Goal: Check status: Check status

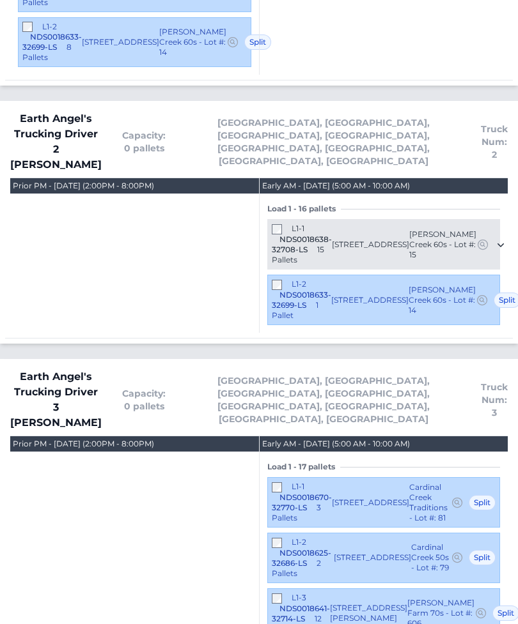
scroll to position [1634, 0]
click at [288, 594] on div "L1-3 NDS0018641-32714-LS 12 Pallets" at bounding box center [301, 615] width 58 height 42
click at [284, 594] on div "L1-3 NDS0018641-32714-LS 12 Pallets" at bounding box center [301, 615] width 58 height 42
click at [95, 112] on span "Earth Angel's Trucking Driver 2 [PERSON_NAME]" at bounding box center [55, 142] width 91 height 61
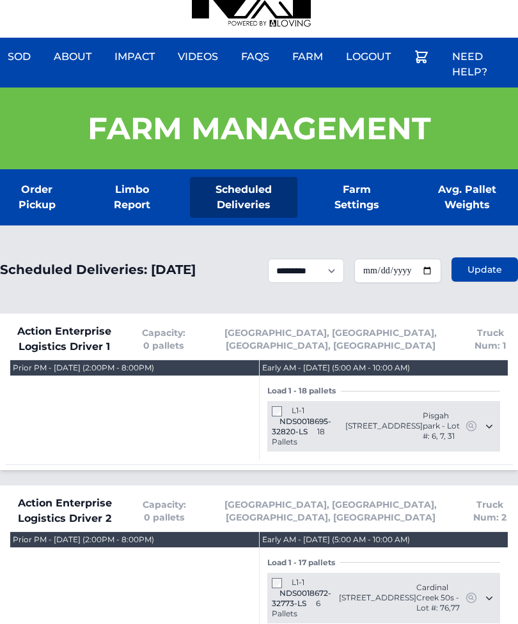
scroll to position [0, 0]
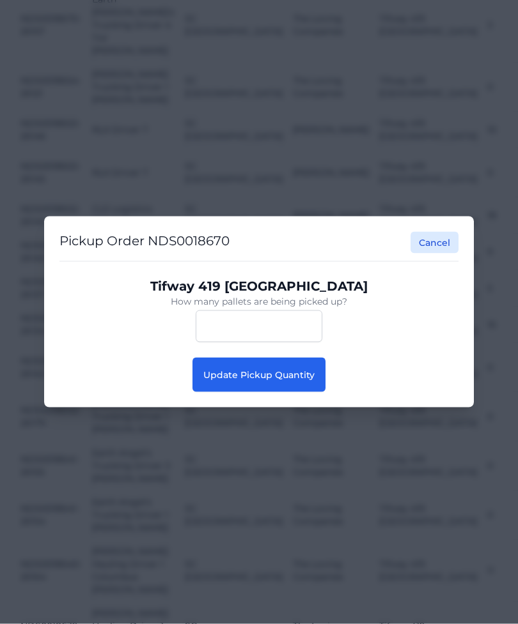
scroll to position [1055, 0]
click at [302, 392] on button "Update Pickup Quantity" at bounding box center [258, 375] width 133 height 35
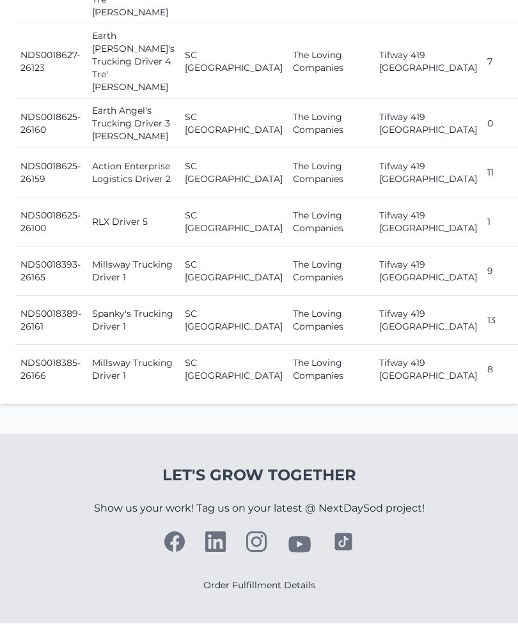
scroll to position [2754, 0]
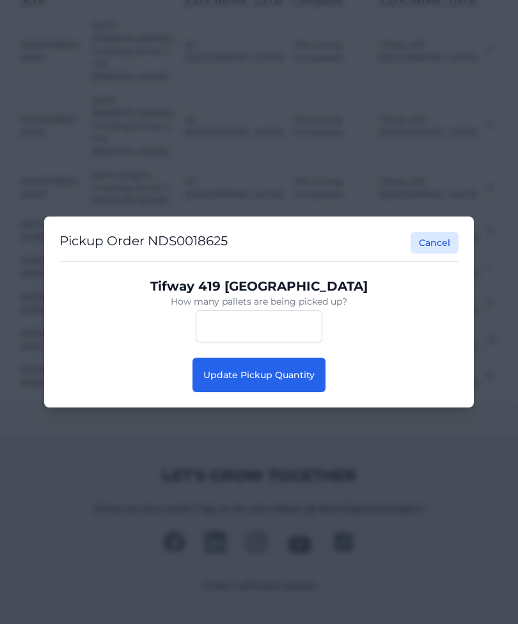
click at [239, 381] on span "Update Pickup Quantity" at bounding box center [258, 375] width 111 height 12
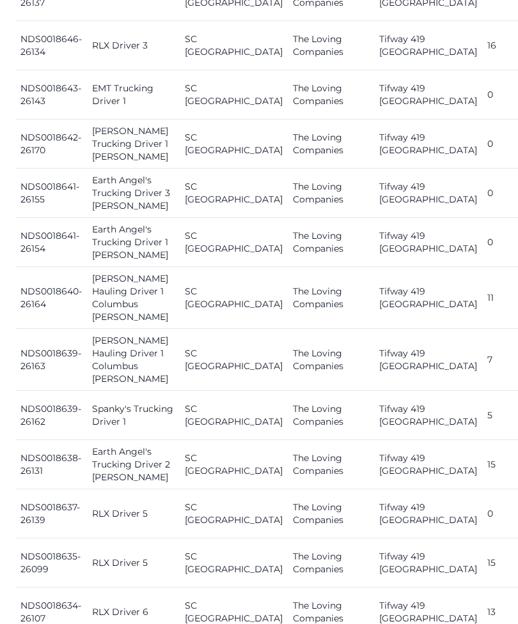
scroll to position [1636, 0]
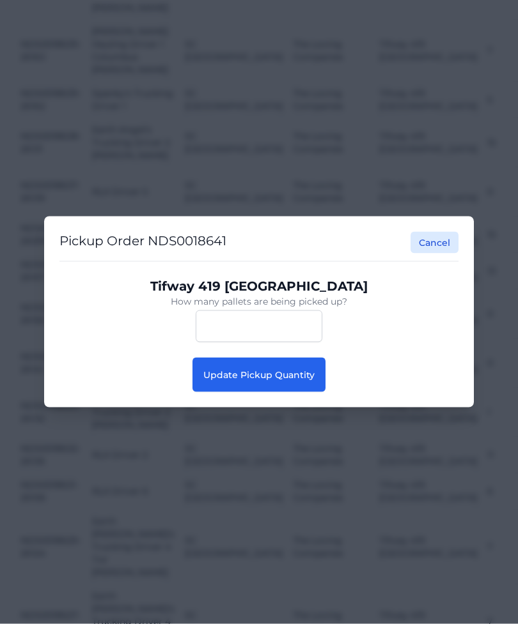
scroll to position [1637, 0]
click at [268, 381] on span "Update Pickup Quantity" at bounding box center [258, 375] width 111 height 12
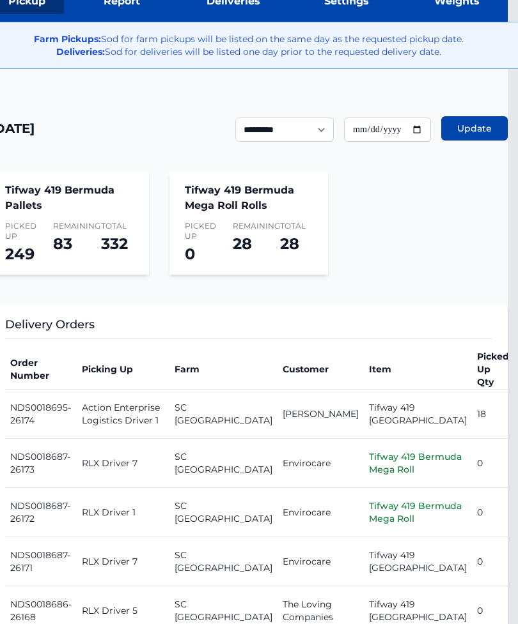
scroll to position [245, 10]
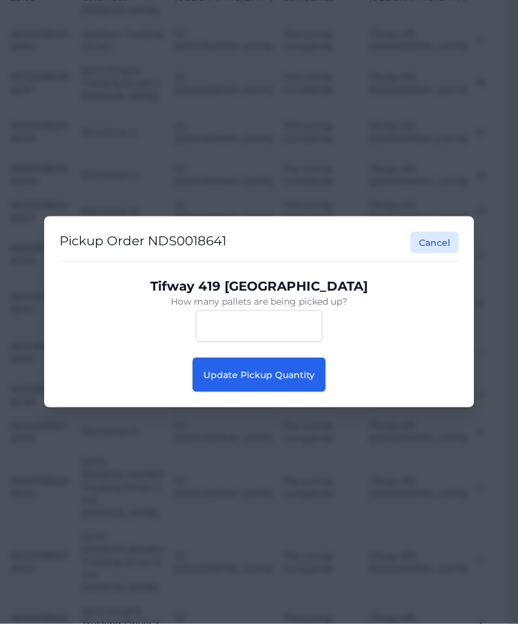
scroll to position [1696, 10]
click at [298, 381] on span "Update Pickup Quantity" at bounding box center [258, 375] width 111 height 12
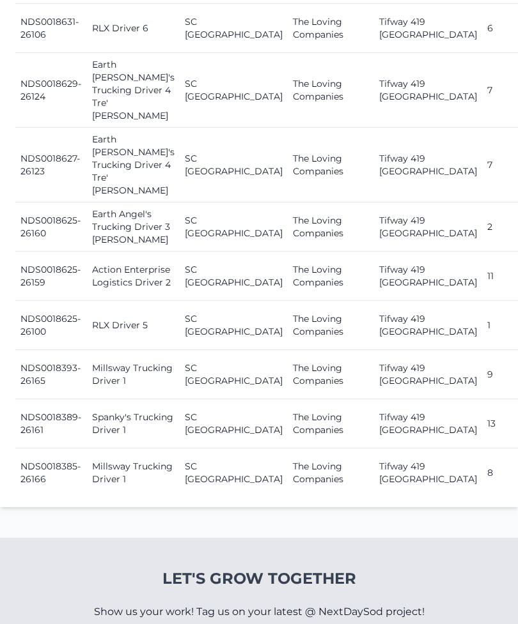
scroll to position [2260, 0]
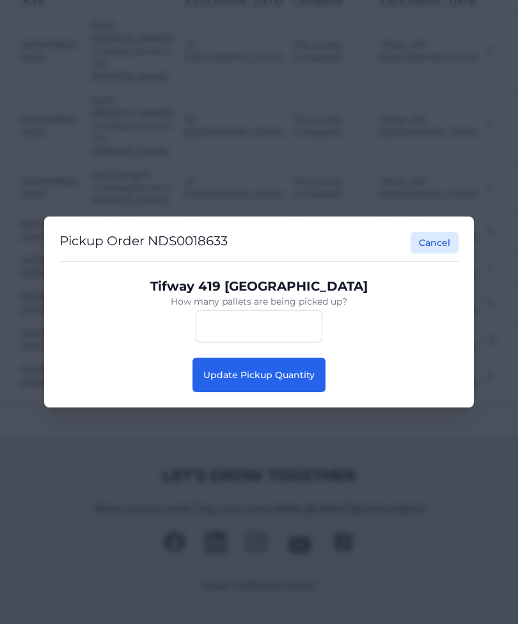
click at [292, 381] on span "Update Pickup Quantity" at bounding box center [258, 375] width 111 height 12
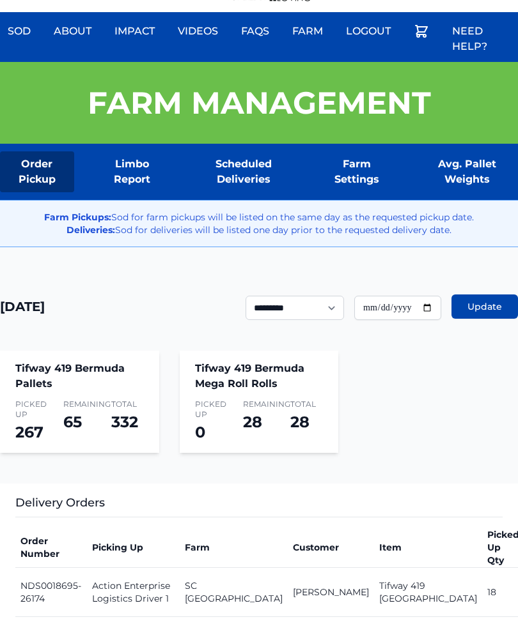
scroll to position [66, 0]
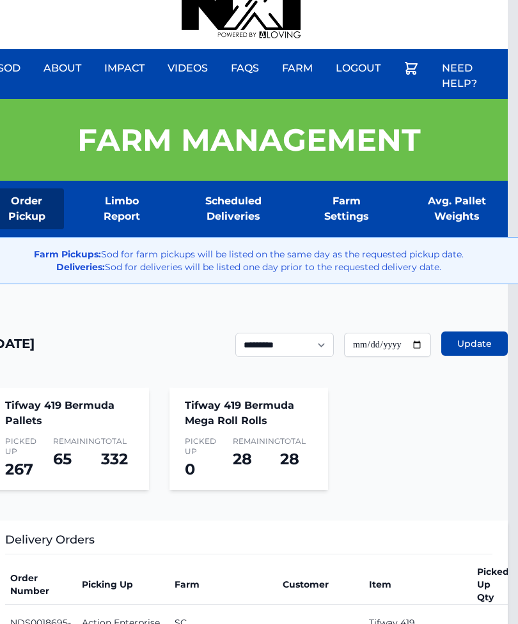
scroll to position [0, 10]
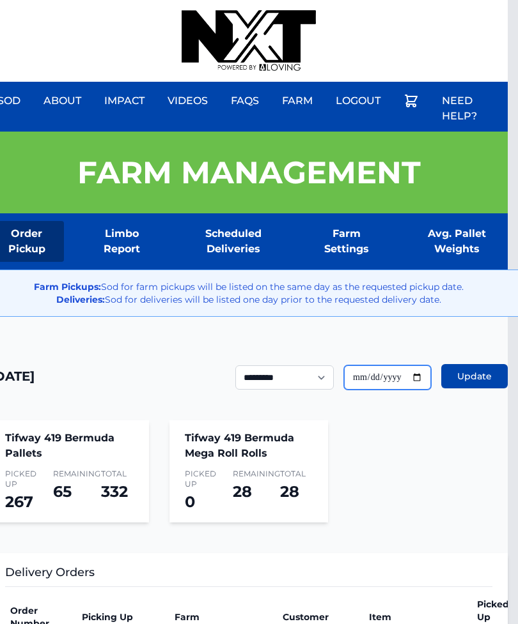
click at [403, 389] on input "**********" at bounding box center [387, 378] width 87 height 24
type input "**********"
click at [465, 387] on button "Update" at bounding box center [474, 376] width 66 height 24
click at [491, 375] on span "Update" at bounding box center [474, 376] width 35 height 13
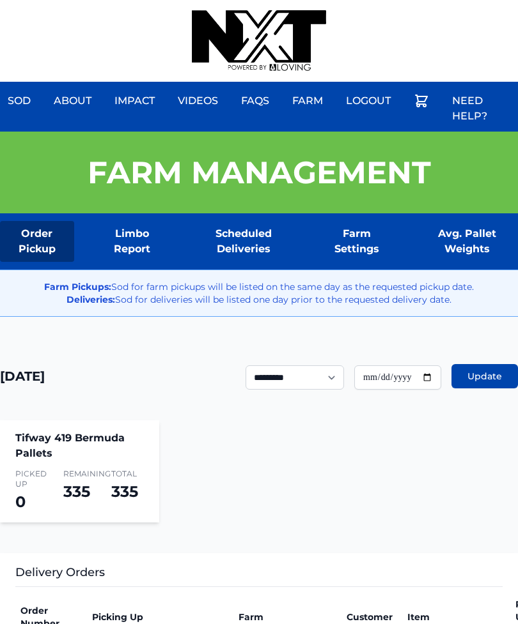
click at [326, 4] on div at bounding box center [259, 41] width 134 height 82
click at [396, 383] on input "**********" at bounding box center [397, 378] width 87 height 24
type input "**********"
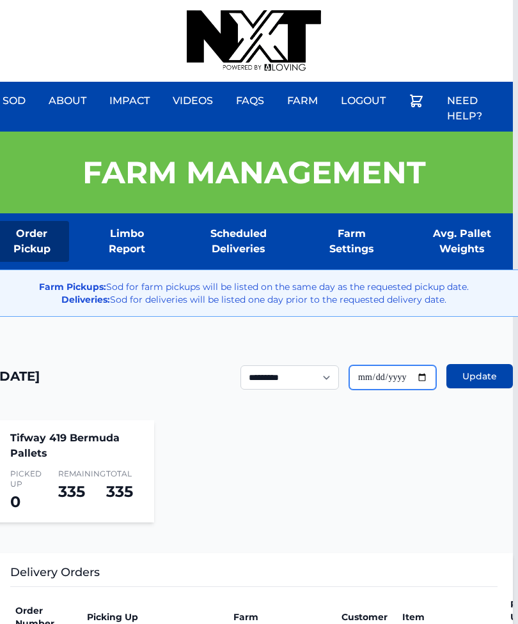
scroll to position [0, 10]
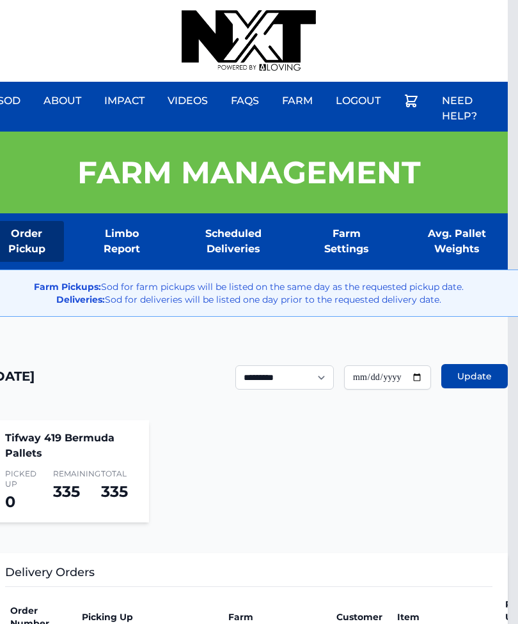
click at [498, 378] on button "Update" at bounding box center [474, 376] width 66 height 24
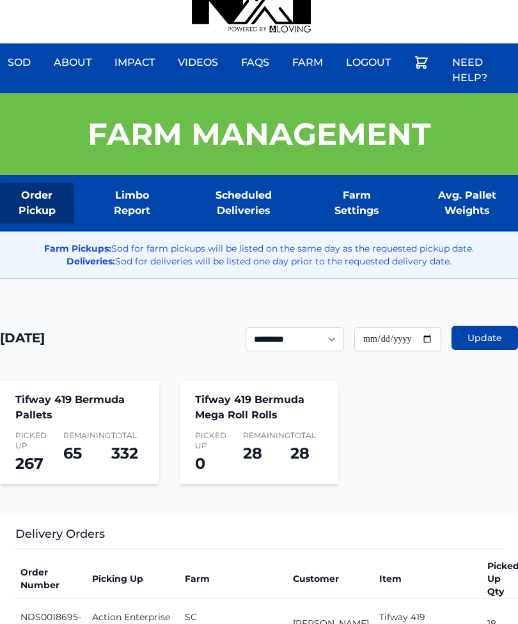
scroll to position [38, 0]
